Goal: Communication & Community: Answer question/provide support

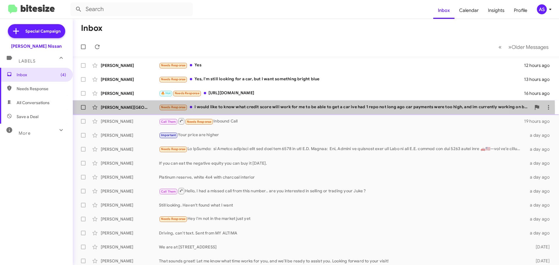
click at [236, 111] on div "Needs Response I would like to know what credit score will work for me to be ab…" at bounding box center [345, 107] width 372 height 7
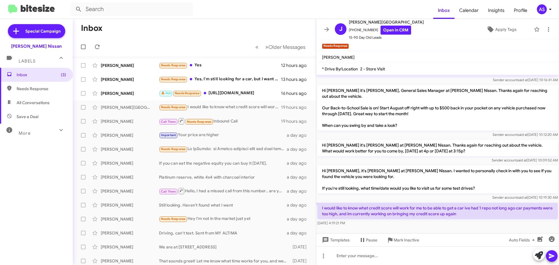
scroll to position [101, 0]
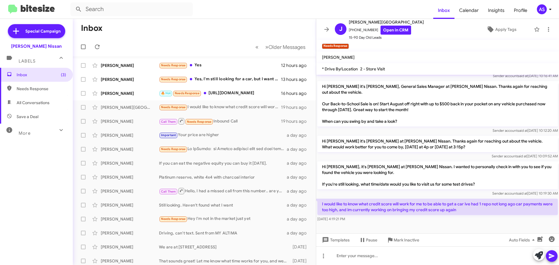
click at [545, 255] on div at bounding box center [545, 255] width 24 height 13
click at [541, 256] on icon at bounding box center [539, 256] width 8 height 8
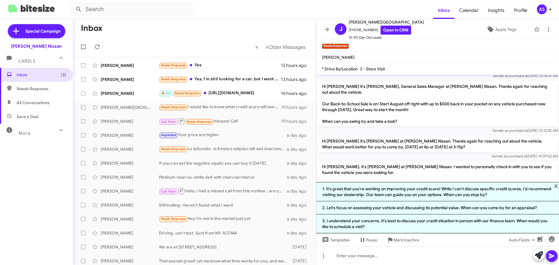
click at [390, 162] on p "Hi Jefferson, it's Shawn Kennedy at Baker Nissan. I wanted to personally check …" at bounding box center [437, 176] width 241 height 28
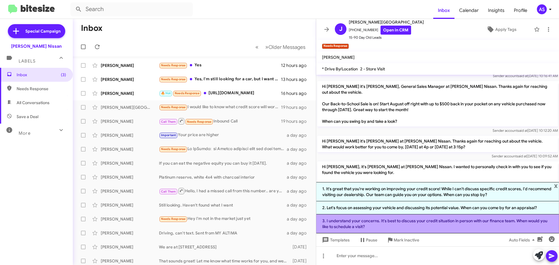
click at [398, 228] on li "3. I understand your concerns. It's best to discuss your credit situation in pe…" at bounding box center [437, 224] width 243 height 19
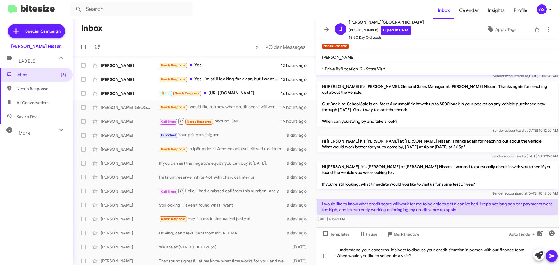
click at [553, 258] on icon at bounding box center [551, 256] width 7 height 7
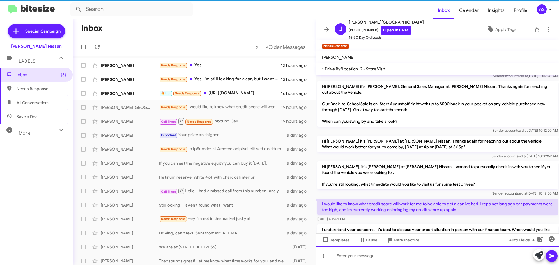
scroll to position [0, 0]
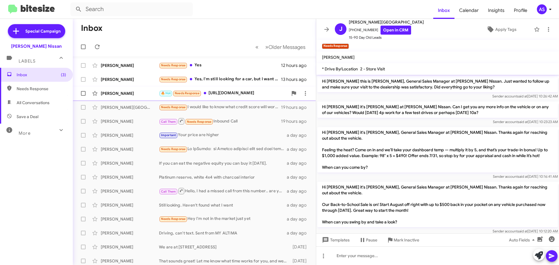
click at [235, 96] on div "🔥 Hot Needs Response https://www.google.com/maps/search/?api=1&query=6700+Portw…" at bounding box center [223, 93] width 129 height 7
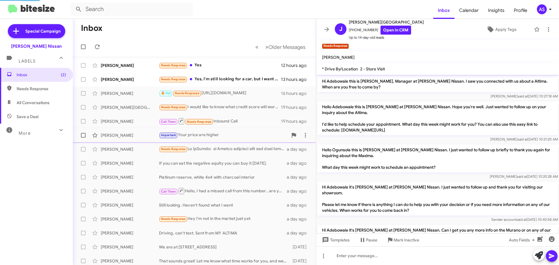
scroll to position [110, 0]
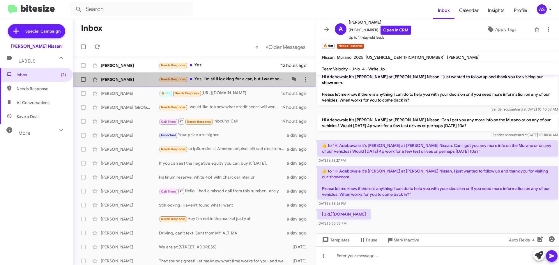
click at [251, 83] on div "Jennifer Warren Needs Response Yes, I'm still looking for a car, but I want som…" at bounding box center [194, 80] width 234 height 12
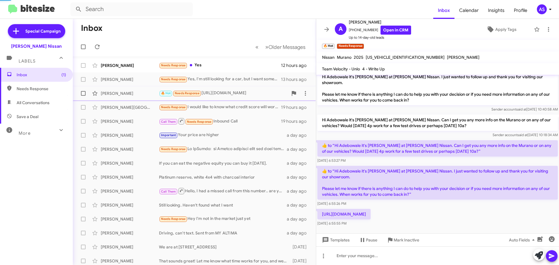
scroll to position [56, 0]
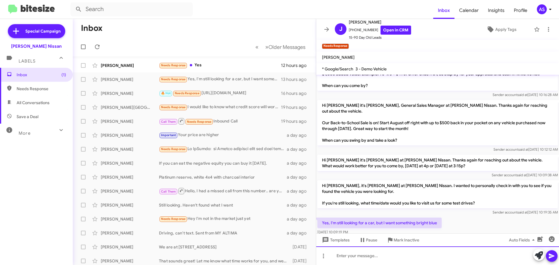
click at [362, 259] on div at bounding box center [437, 256] width 243 height 19
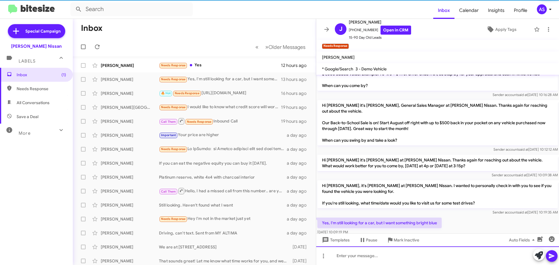
scroll to position [0, 0]
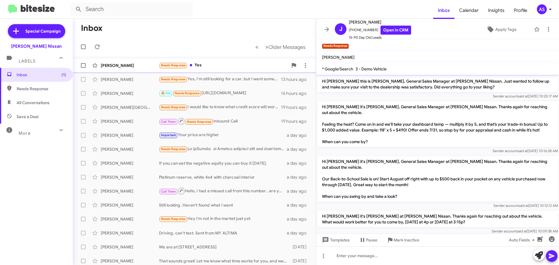
click at [206, 66] on div "Needs Response Yes" at bounding box center [223, 65] width 129 height 7
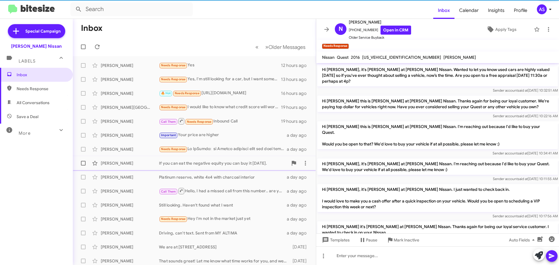
scroll to position [75, 0]
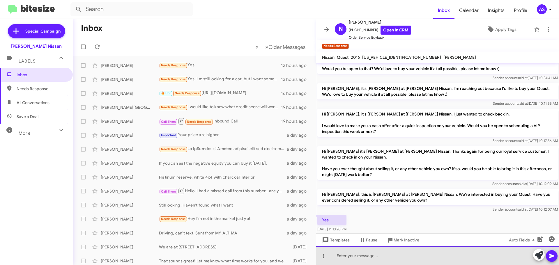
click at [377, 256] on div at bounding box center [437, 256] width 243 height 19
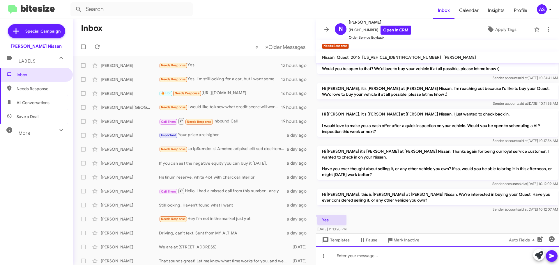
click at [375, 251] on div at bounding box center [437, 256] width 243 height 19
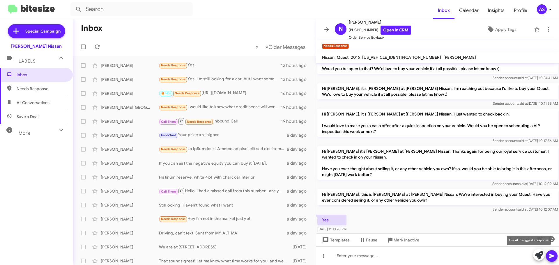
click at [537, 259] on icon at bounding box center [539, 256] width 8 height 8
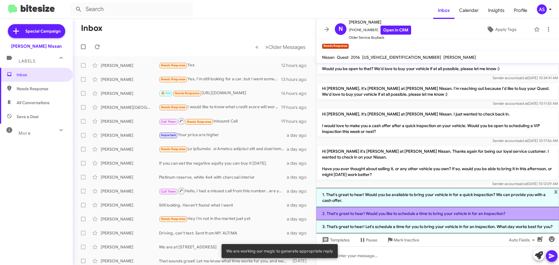
click at [401, 207] on li "2. That's great to hear! Would you like to schedule a time to bring your vehicl…" at bounding box center [437, 213] width 243 height 13
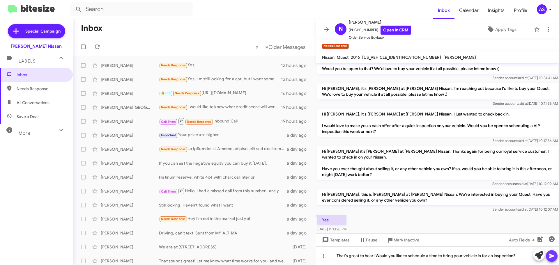
click at [553, 260] on span at bounding box center [551, 256] width 7 height 12
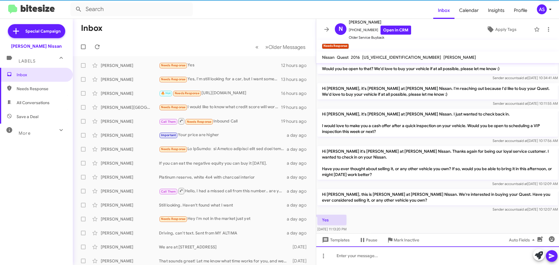
scroll to position [0, 0]
